Goal: Entertainment & Leisure: Consume media (video, audio)

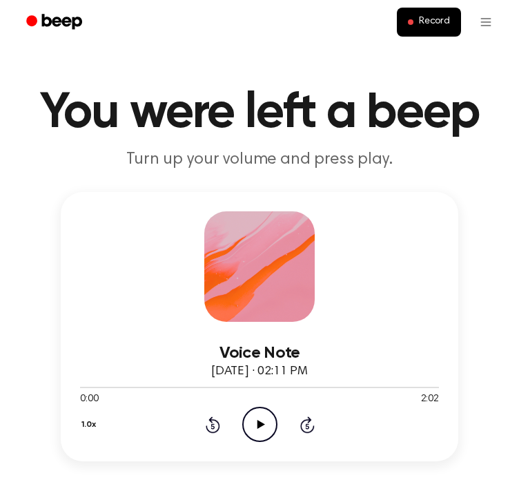
click at [254, 422] on icon "Play Audio" at bounding box center [259, 423] width 35 height 35
click at [255, 427] on icon "Pause Audio" at bounding box center [259, 423] width 35 height 35
click at [262, 422] on icon at bounding box center [261, 424] width 8 height 9
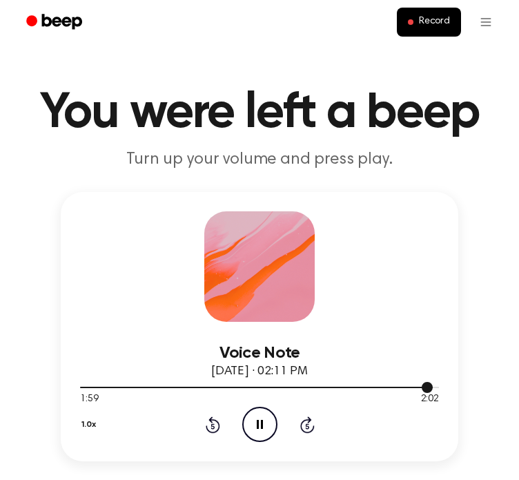
click at [404, 386] on div at bounding box center [256, 386] width 353 height 1
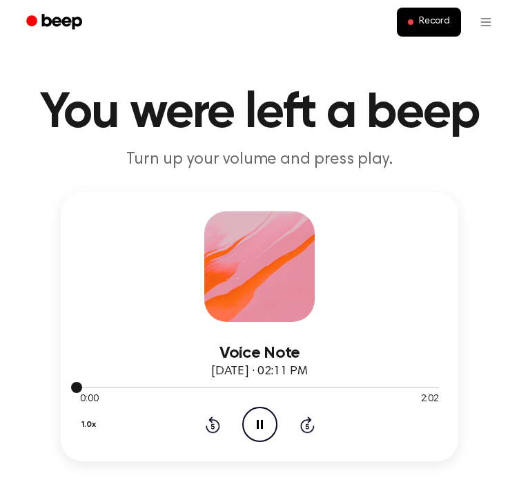
click at [404, 386] on div at bounding box center [259, 386] width 359 height 1
click at [308, 431] on icon at bounding box center [307, 424] width 14 height 17
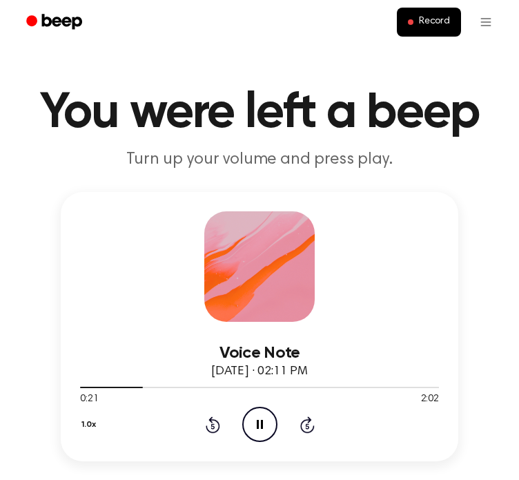
click at [308, 431] on icon at bounding box center [307, 424] width 14 height 17
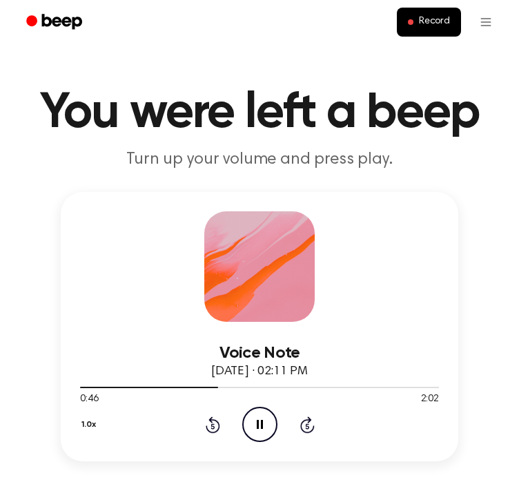
click at [308, 431] on icon at bounding box center [307, 424] width 14 height 17
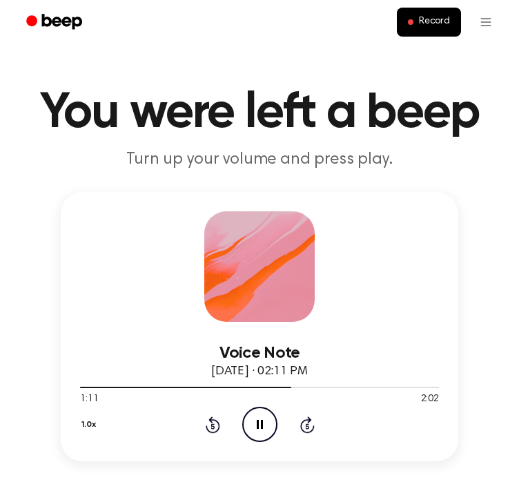
click at [308, 431] on icon at bounding box center [307, 424] width 14 height 17
click at [303, 424] on icon "Skip 5 seconds" at bounding box center [307, 424] width 15 height 18
click at [257, 427] on icon at bounding box center [260, 424] width 6 height 9
